Goal: Information Seeking & Learning: Learn about a topic

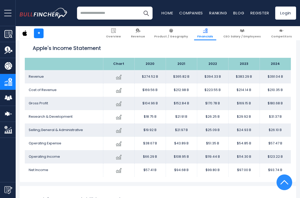
scroll to position [74, 0]
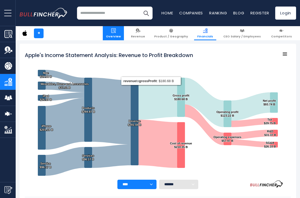
click at [121, 37] on span "Overview" at bounding box center [113, 36] width 15 height 4
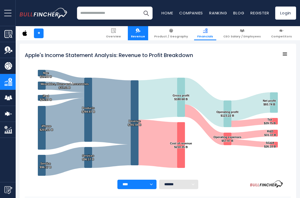
click at [144, 32] on link "Revenue" at bounding box center [138, 33] width 20 height 14
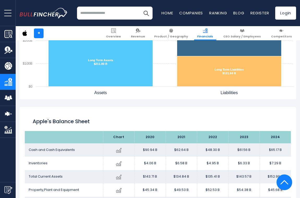
scroll to position [460, 0]
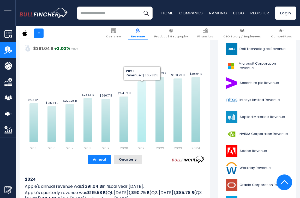
scroll to position [128, 0]
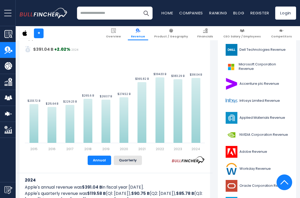
click at [145, 36] on span "Revenue" at bounding box center [138, 36] width 14 height 4
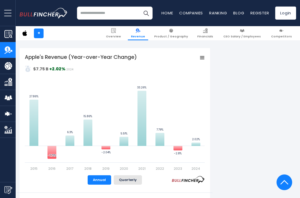
scroll to position [304, 0]
